Goal: Communication & Community: Answer question/provide support

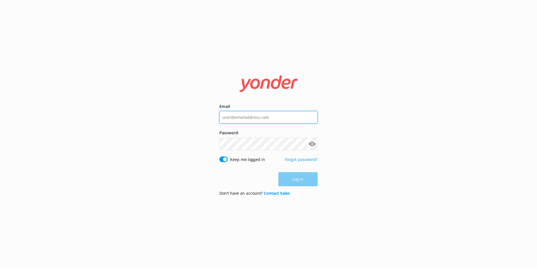
type input "[EMAIL_ADDRESS][DOMAIN_NAME]"
click at [294, 174] on div "Log in" at bounding box center [268, 179] width 98 height 14
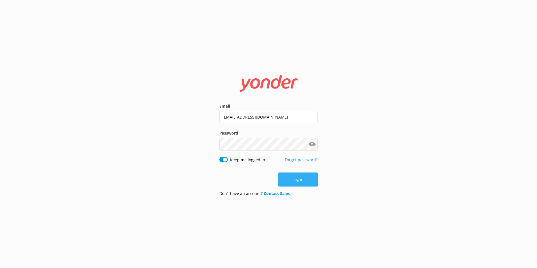
click at [295, 180] on button "Log in" at bounding box center [297, 179] width 39 height 14
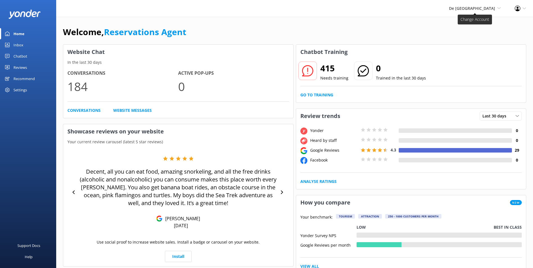
click at [480, 8] on span "De [GEOGRAPHIC_DATA]" at bounding box center [472, 8] width 46 height 5
click at [467, 22] on link "De [GEOGRAPHIC_DATA]" at bounding box center [480, 23] width 56 height 13
click at [22, 43] on div "Inbox" at bounding box center [18, 44] width 10 height 11
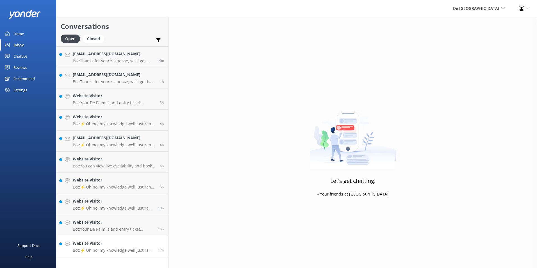
click at [92, 241] on h4 "Website Visitor" at bounding box center [113, 243] width 81 height 6
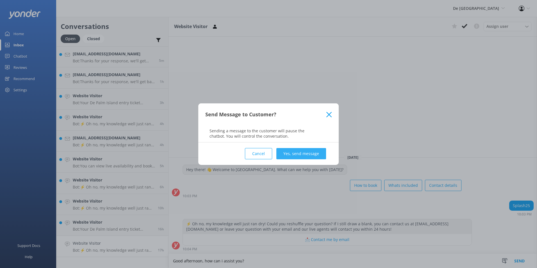
type textarea "Good afternoon, how can i assist you?"
click at [308, 153] on button "Yes, send message" at bounding box center [301, 153] width 50 height 11
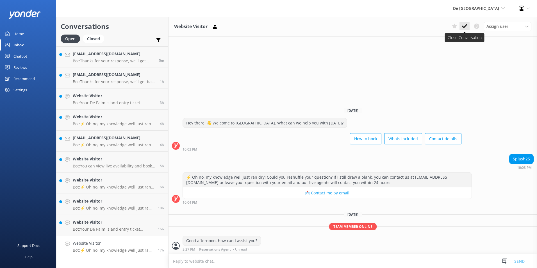
click at [464, 25] on icon at bounding box center [465, 26] width 6 height 6
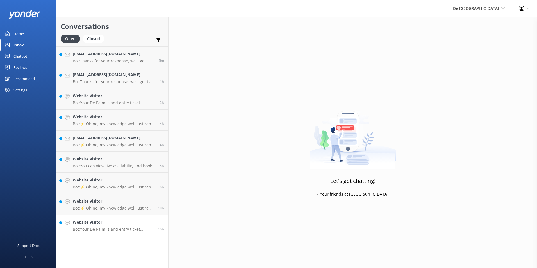
click at [106, 222] on h4 "Website Visitor" at bounding box center [113, 222] width 81 height 6
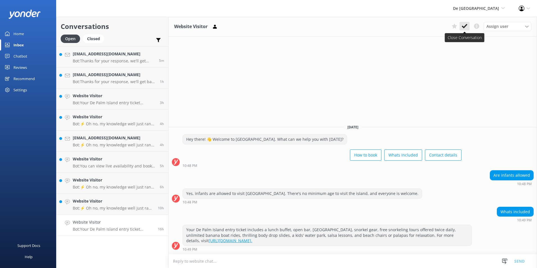
click at [466, 25] on use at bounding box center [465, 26] width 6 height 4
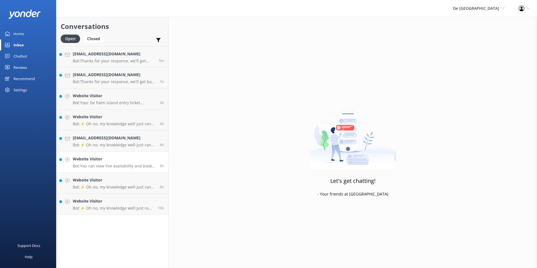
click at [119, 167] on p "Bot: You can view live availability and book your De Palm Island tickets and si…" at bounding box center [114, 165] width 83 height 5
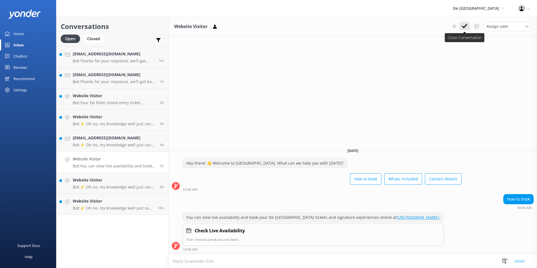
click at [465, 23] on button at bounding box center [465, 26] width 10 height 8
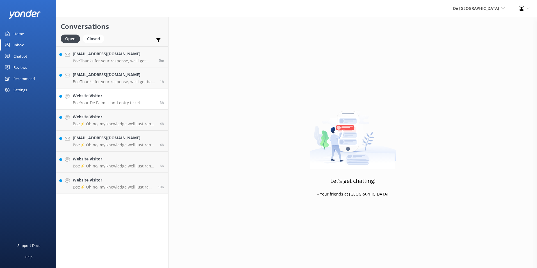
click at [113, 104] on p "Bot: Your De Palm Island entry ticket includes a lunch buffet, open bar, [GEOGR…" at bounding box center [114, 102] width 83 height 5
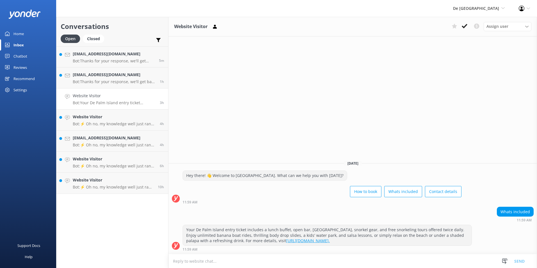
click at [464, 24] on icon at bounding box center [465, 26] width 6 height 6
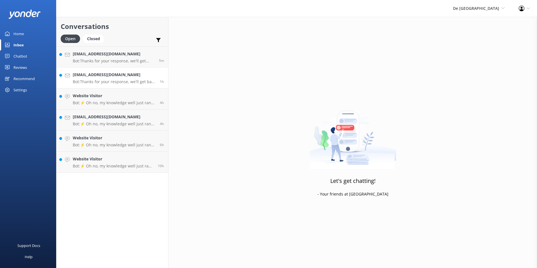
click at [115, 82] on p "Bot: Thanks for your response, we'll get back to you as soon as we can during o…" at bounding box center [114, 81] width 83 height 5
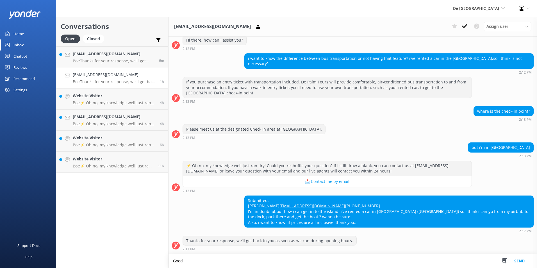
scroll to position [76, 0]
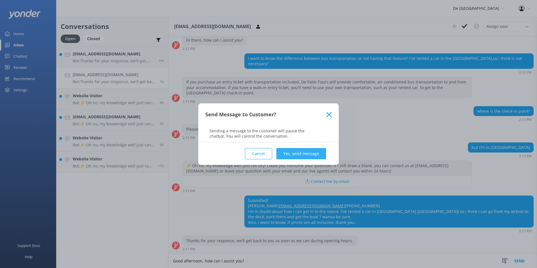
type textarea "Good afternoon, how can i assist you?"
click at [318, 149] on button "Yes, send message" at bounding box center [301, 153] width 50 height 11
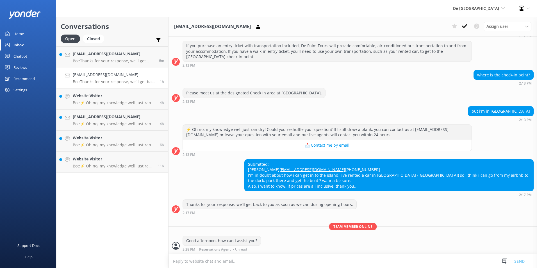
scroll to position [112, 0]
click at [465, 29] on button at bounding box center [465, 26] width 10 height 8
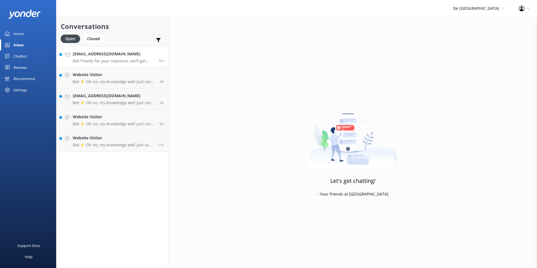
click at [114, 64] on link "[EMAIL_ADDRESS][DOMAIN_NAME] Bot: Thanks for your response, we'll get back to y…" at bounding box center [112, 56] width 112 height 21
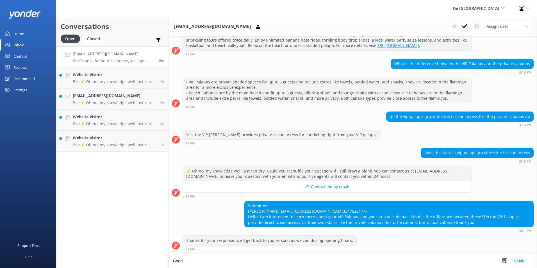
scroll to position [87, 0]
paste textarea "Each VIP Palapa Includes: Luxury lounges for ultimate relaxation A bottle of Pr…"
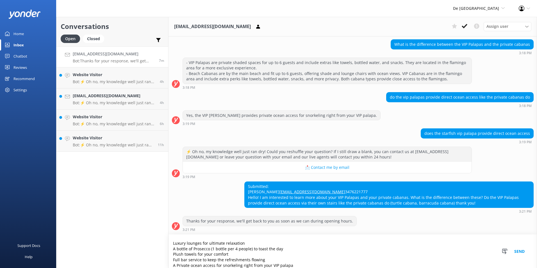
scroll to position [106, 0]
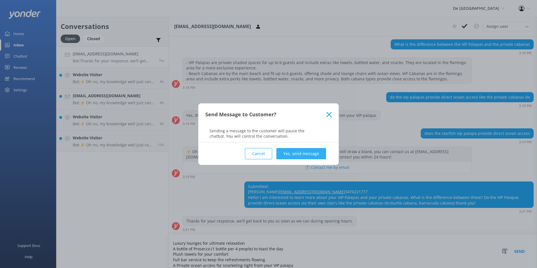
type textarea "Good afternoon, Each VIP Palapa Includes: Luxury lounges for ultimate relaxatio…"
click at [310, 157] on button "Yes, send message" at bounding box center [301, 153] width 50 height 11
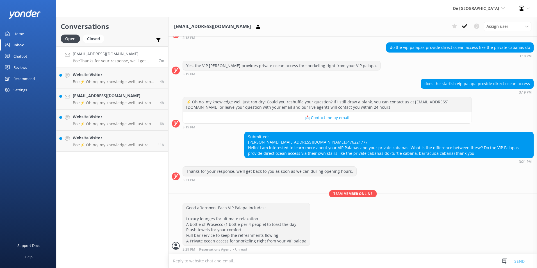
scroll to position [156, 0]
click at [465, 28] on icon at bounding box center [465, 26] width 6 height 6
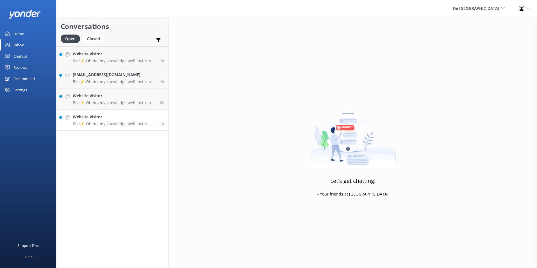
click at [96, 125] on p "Bot: ⚡ Oh no, my knowledge well just ran dry! Could you reshuffle your question…" at bounding box center [113, 123] width 81 height 5
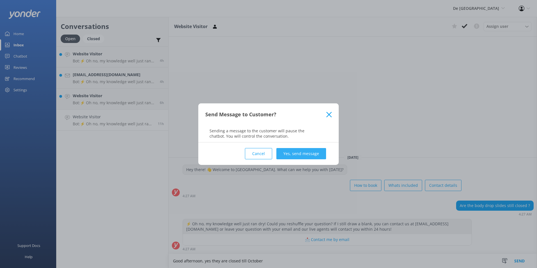
type textarea "Good afternoon, yes they are closed till October"
click at [293, 153] on button "Yes, send message" at bounding box center [301, 153] width 50 height 11
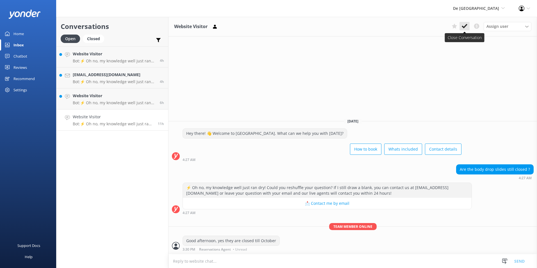
click at [463, 26] on icon at bounding box center [465, 26] width 6 height 6
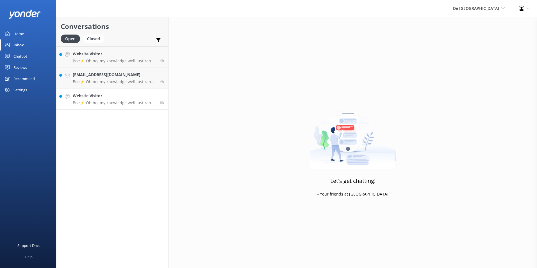
click at [96, 101] on p "Bot: ⚡ Oh no, my knowledge well just ran dry! Could you reshuffle your question…" at bounding box center [114, 102] width 83 height 5
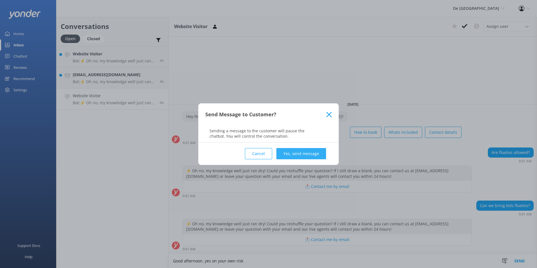
type textarea "Good afternoon, yes on your own risk"
click at [303, 156] on button "Yes, send message" at bounding box center [301, 153] width 50 height 11
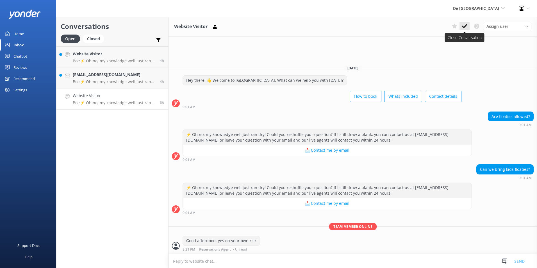
click at [461, 26] on button at bounding box center [465, 26] width 10 height 8
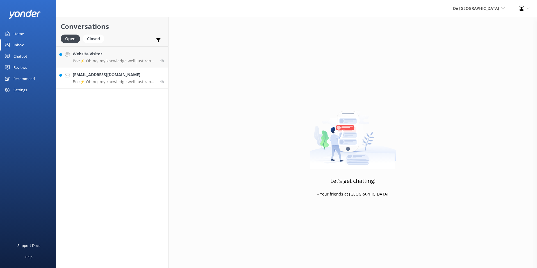
click at [121, 82] on p "Bot: ⚡ Oh no, my knowledge well just ran dry! Could you reshuffle your question…" at bounding box center [114, 81] width 83 height 5
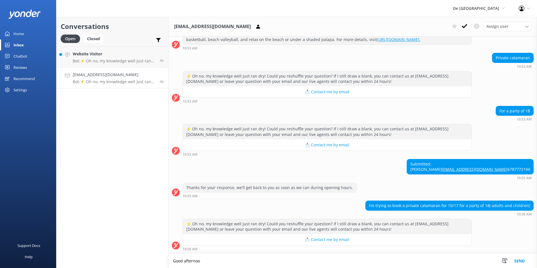
scroll to position [93, 0]
type textarea "G"
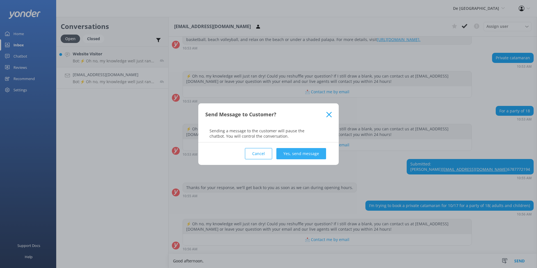
type textarea "Good afternoon,"
click at [317, 154] on button "Yes, send message" at bounding box center [301, 153] width 50 height 11
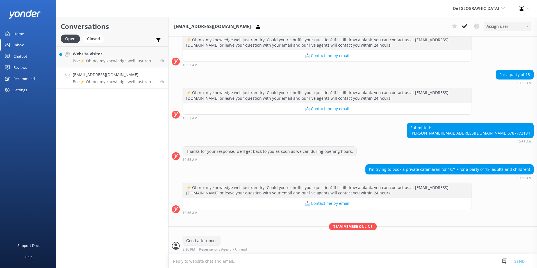
scroll to position [129, 0]
click at [468, 24] on button at bounding box center [465, 26] width 10 height 8
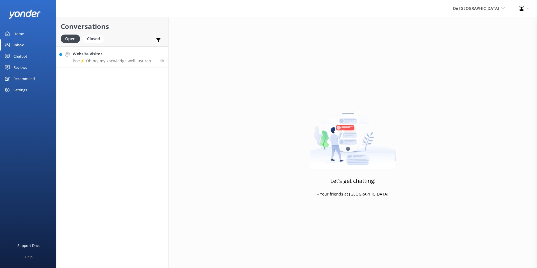
click at [99, 63] on p "Bot: ⚡ Oh no, my knowledge well just ran dry! Could you reshuffle your question…" at bounding box center [114, 60] width 83 height 5
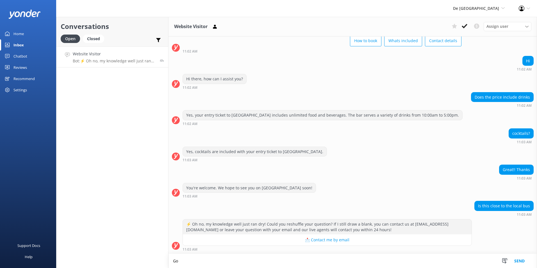
scroll to position [32, 0]
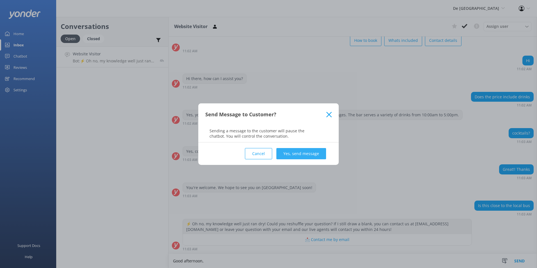
type textarea "Good afternoon,"
click at [302, 152] on button "Yes, send message" at bounding box center [301, 153] width 50 height 11
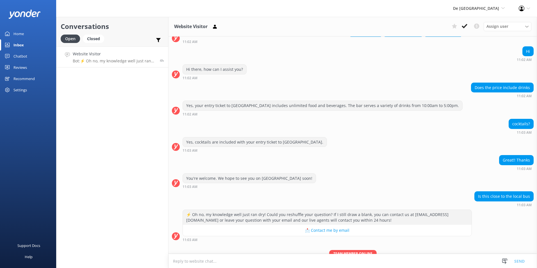
scroll to position [68, 0]
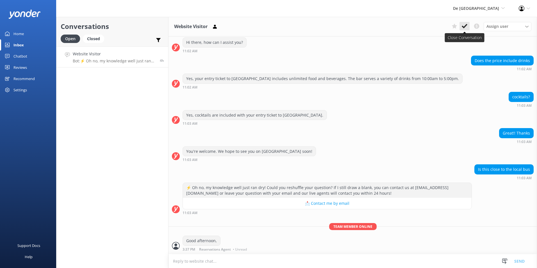
click at [461, 26] on button at bounding box center [465, 26] width 10 height 8
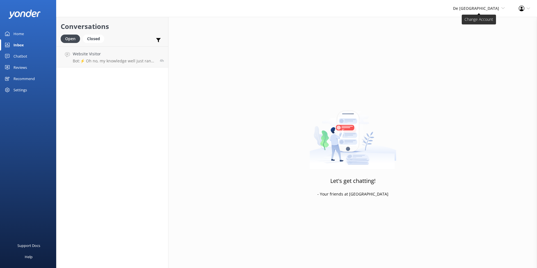
click at [493, 6] on span "De [GEOGRAPHIC_DATA]" at bounding box center [476, 8] width 46 height 5
click at [477, 35] on link "Aruba's Activities Expert" at bounding box center [484, 37] width 56 height 13
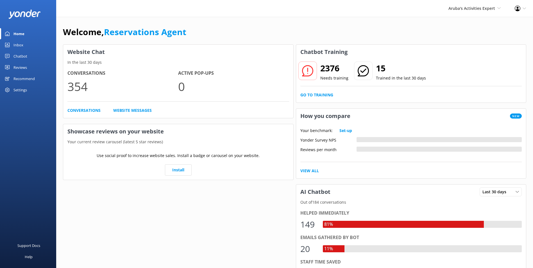
click at [22, 42] on div "Inbox" at bounding box center [18, 44] width 10 height 11
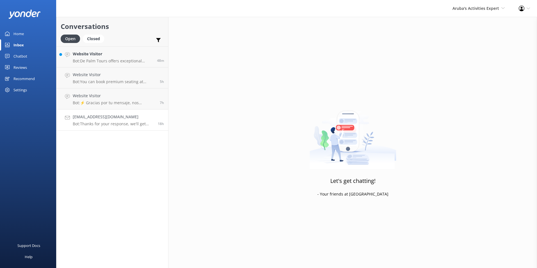
click at [120, 114] on h4 "[EMAIL_ADDRESS][DOMAIN_NAME]" at bounding box center [113, 117] width 81 height 6
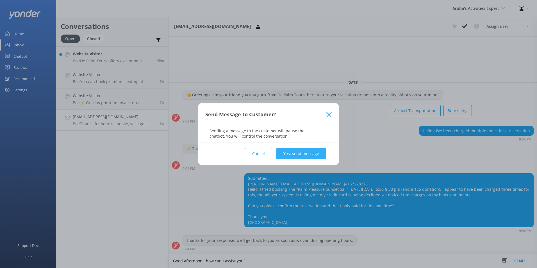
type textarea "Good afternoon , how can i assist you?"
click at [316, 149] on button "Yes, send message" at bounding box center [301, 153] width 50 height 11
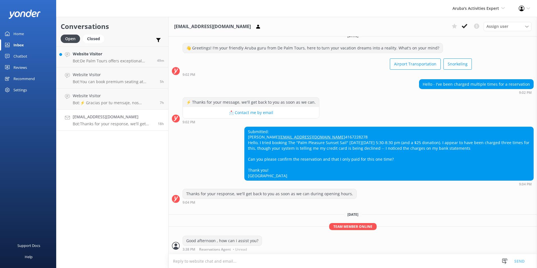
scroll to position [19, 0]
click at [465, 23] on button at bounding box center [465, 26] width 10 height 8
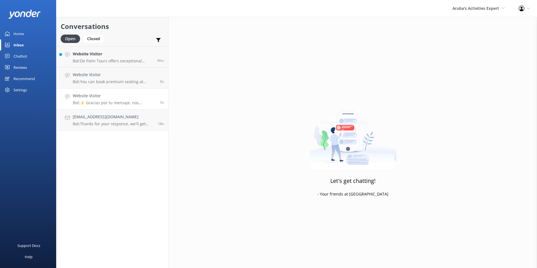
click at [90, 96] on h4 "Website Visitor" at bounding box center [114, 96] width 83 height 6
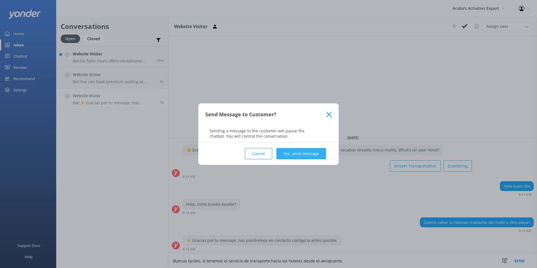
type textarea "Buenas tardes, si tenemos el servicio de transporte hacia los hoteles desde el …"
click at [304, 151] on button "Yes, send message" at bounding box center [301, 153] width 50 height 11
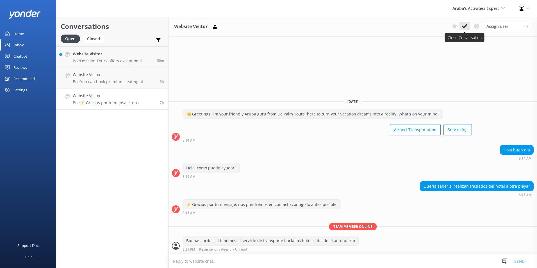
click at [464, 24] on icon at bounding box center [465, 26] width 6 height 6
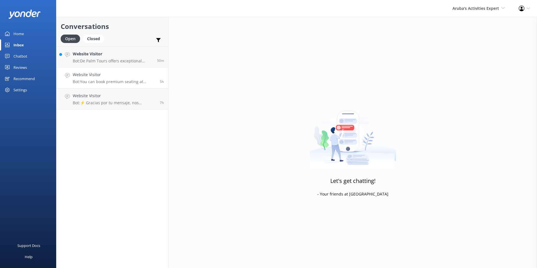
click at [95, 80] on p "Bot: You can book premium seating at [GEOGRAPHIC_DATA] through this link: [URL]…" at bounding box center [114, 81] width 83 height 5
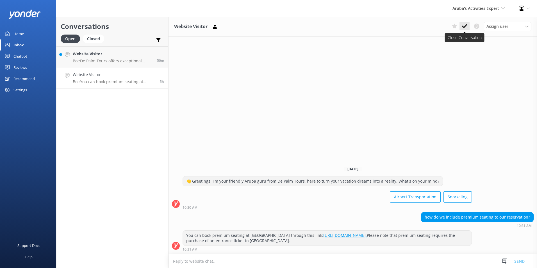
click at [464, 28] on use at bounding box center [465, 26] width 6 height 4
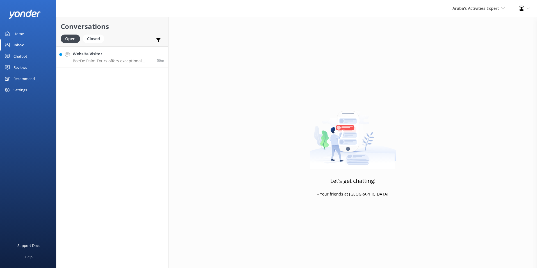
click at [111, 63] on p "Bot: De Palm Tours offers exceptional airport transfer services in [GEOGRAPHIC_…" at bounding box center [113, 60] width 80 height 5
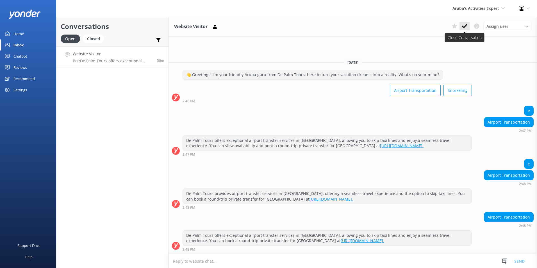
click at [464, 26] on icon at bounding box center [465, 26] width 6 height 6
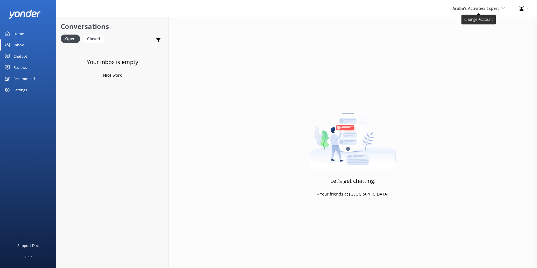
click at [478, 7] on span "Aruba's Activities Expert" at bounding box center [476, 8] width 47 height 5
click at [476, 47] on link "The Captain" at bounding box center [484, 50] width 56 height 13
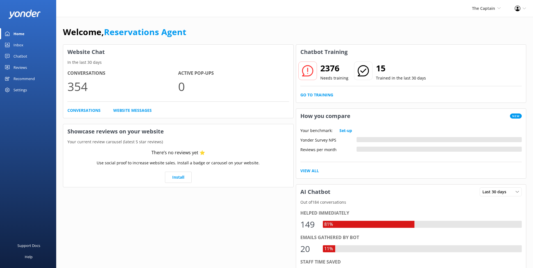
click at [27, 41] on link "Inbox" at bounding box center [28, 44] width 56 height 11
